Goal: Task Accomplishment & Management: Use online tool/utility

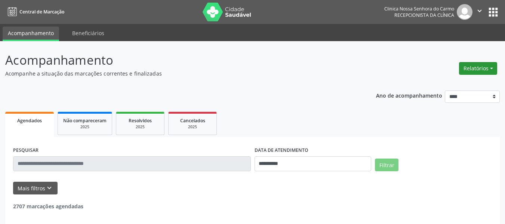
click at [489, 65] on button "Relatórios" at bounding box center [478, 68] width 38 height 13
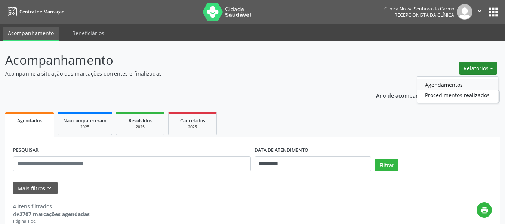
click at [448, 83] on link "Agendamentos" at bounding box center [458, 84] width 80 height 10
select select "*"
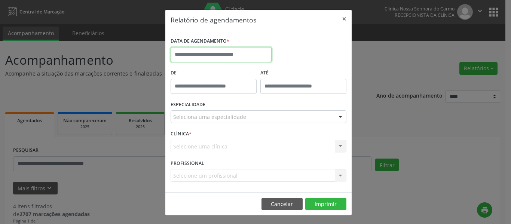
click at [218, 52] on input "text" at bounding box center [221, 54] width 101 height 15
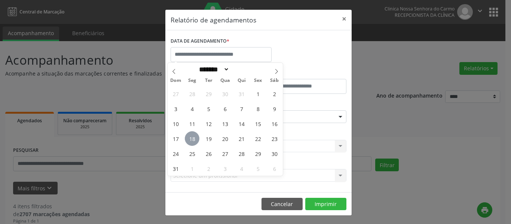
click at [192, 137] on span "18" at bounding box center [192, 138] width 15 height 15
type input "**********"
click at [193, 137] on span "18" at bounding box center [192, 138] width 15 height 15
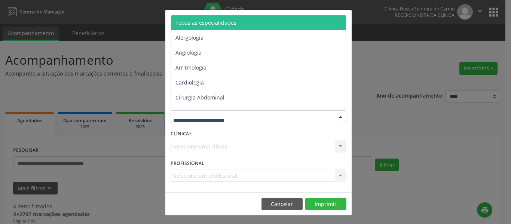
click at [226, 23] on span "Todas as especialidades" at bounding box center [205, 22] width 61 height 7
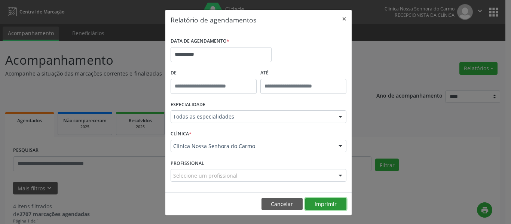
click at [319, 202] on button "Imprimir" at bounding box center [325, 204] width 41 height 13
